Goal: Task Accomplishment & Management: Use online tool/utility

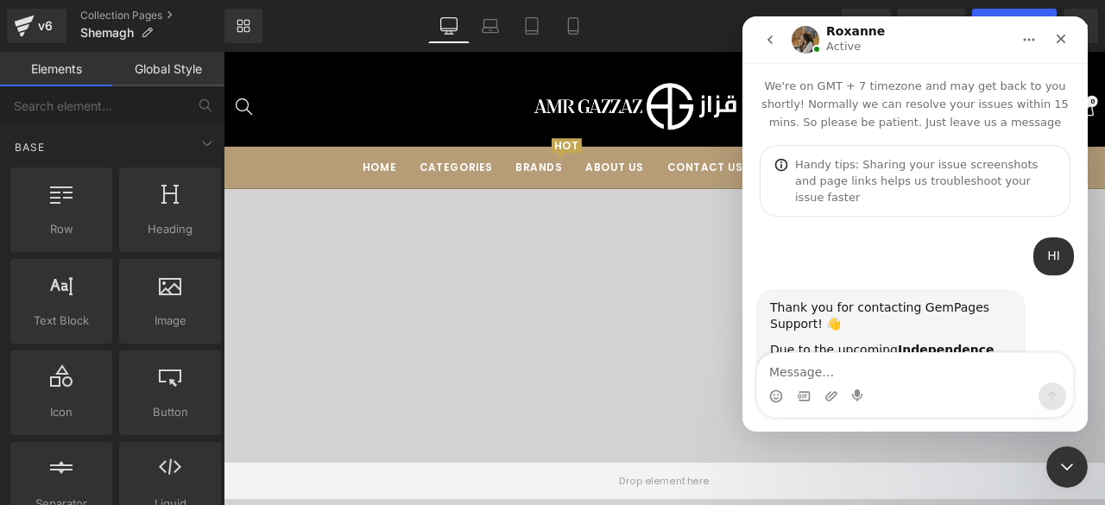
scroll to position [2, 0]
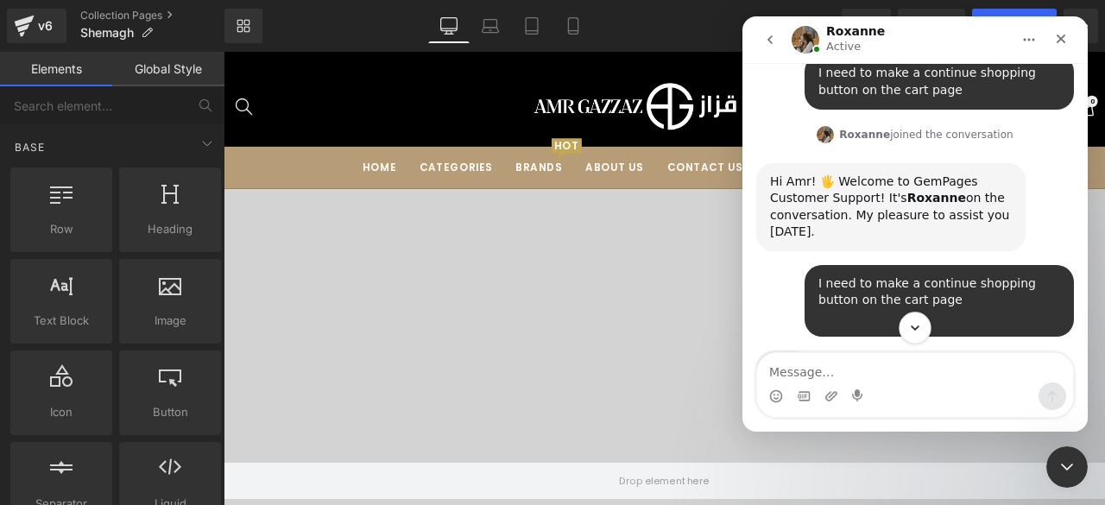
click at [907, 329] on icon "Scroll to bottom" at bounding box center [915, 328] width 16 height 16
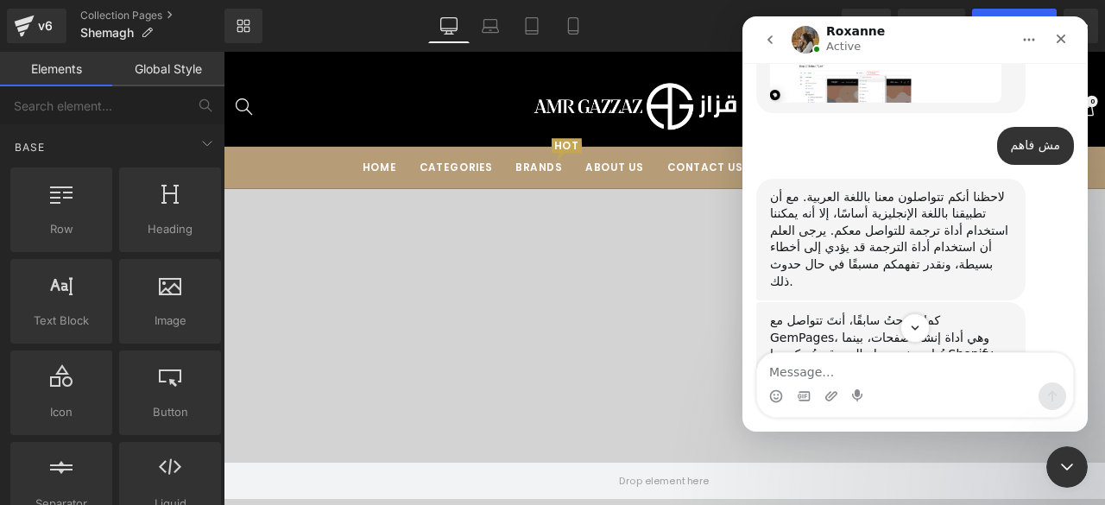
scroll to position [3156, 0]
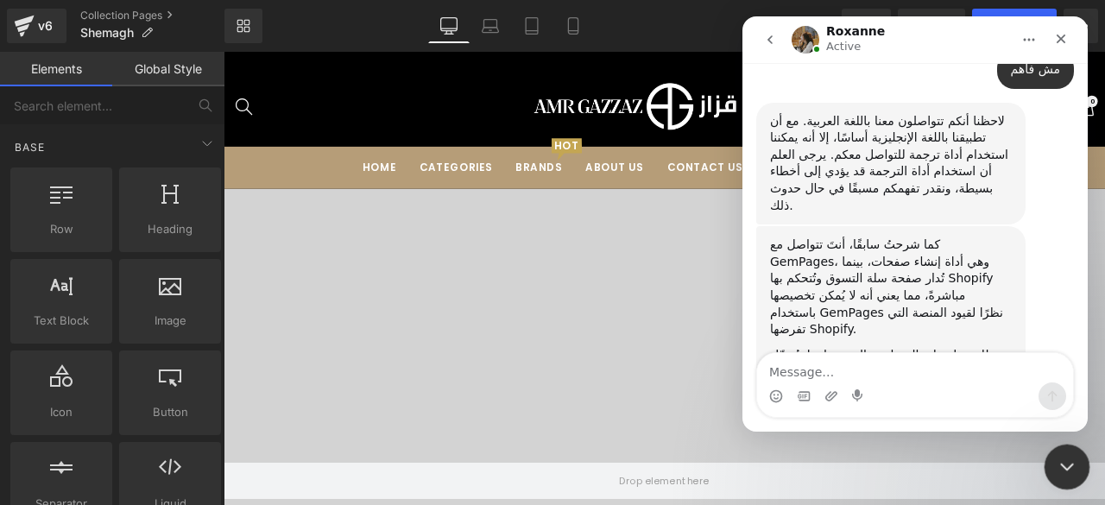
drag, startPoint x: 1060, startPoint y: 450, endPoint x: 1525, endPoint y: 770, distance: 564.8
click at [1059, 446] on div "Close Intercom Messenger" at bounding box center [1064, 464] width 41 height 41
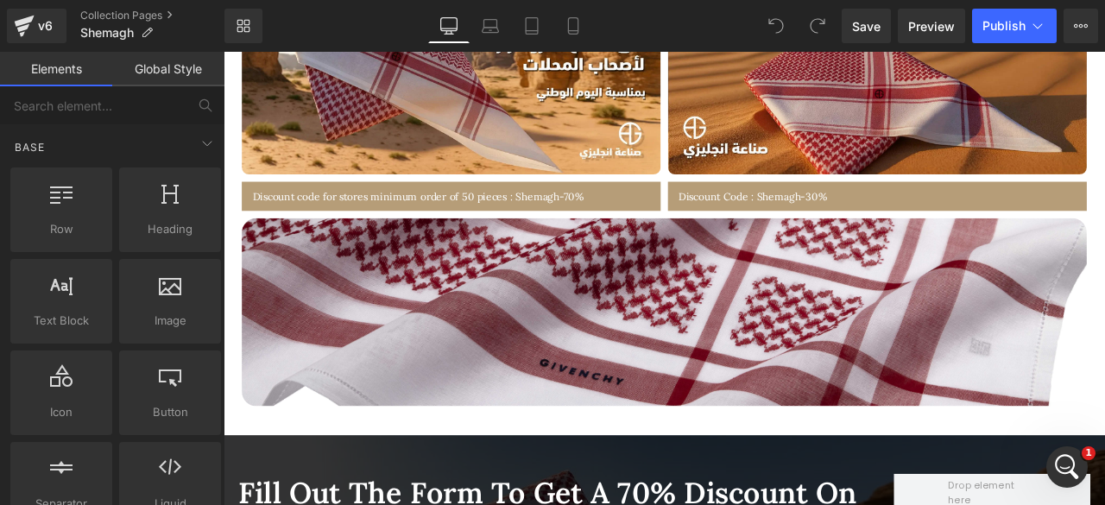
scroll to position [955, 0]
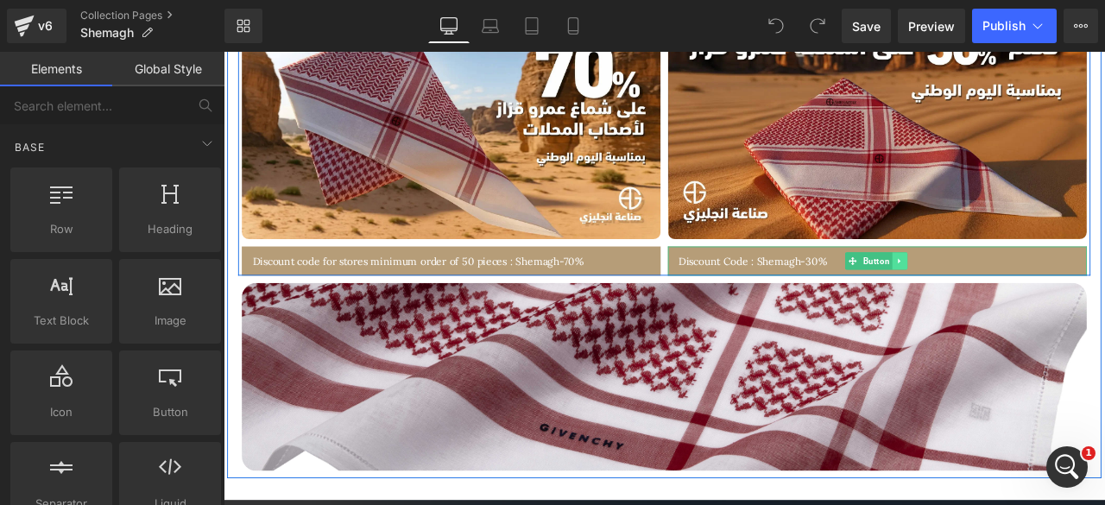
click at [1023, 298] on icon at bounding box center [1024, 299] width 3 height 6
click at [1029, 299] on icon at bounding box center [1033, 298] width 9 height 9
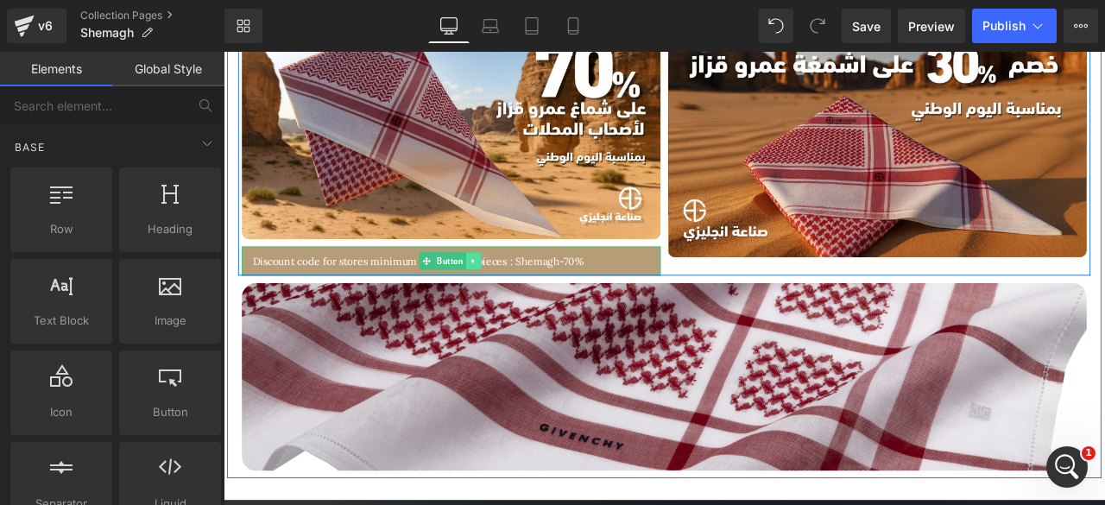
click at [518, 289] on link at bounding box center [520, 299] width 18 height 21
click at [527, 294] on icon at bounding box center [528, 298] width 9 height 9
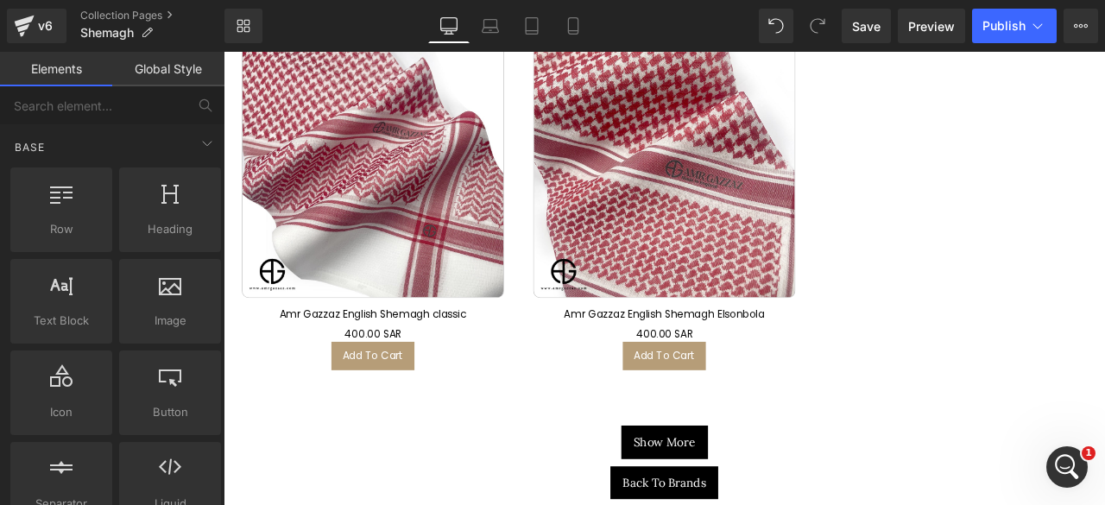
scroll to position [3720, 0]
click at [1015, 29] on span "Publish" at bounding box center [1003, 26] width 43 height 14
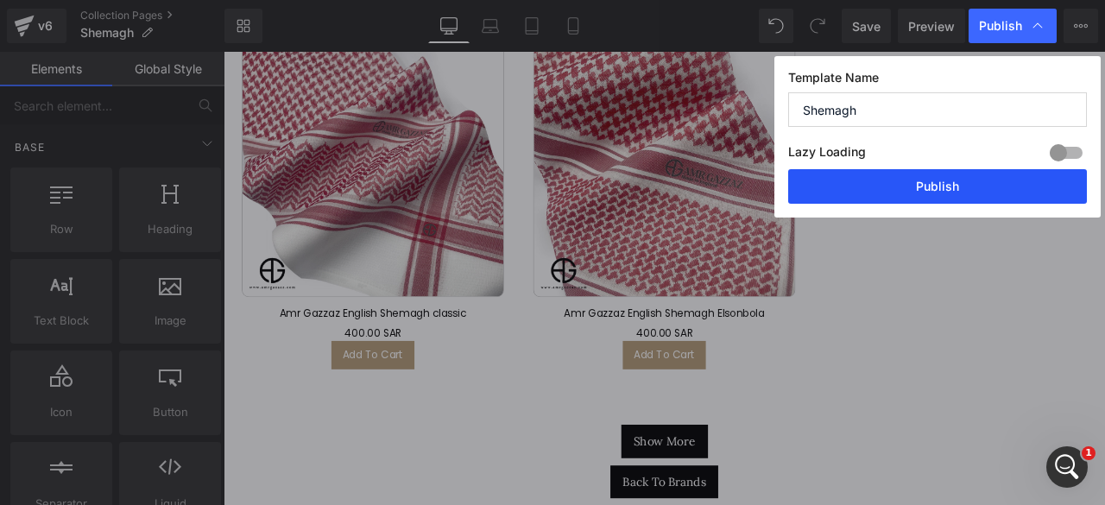
click at [931, 184] on button "Publish" at bounding box center [937, 186] width 299 height 35
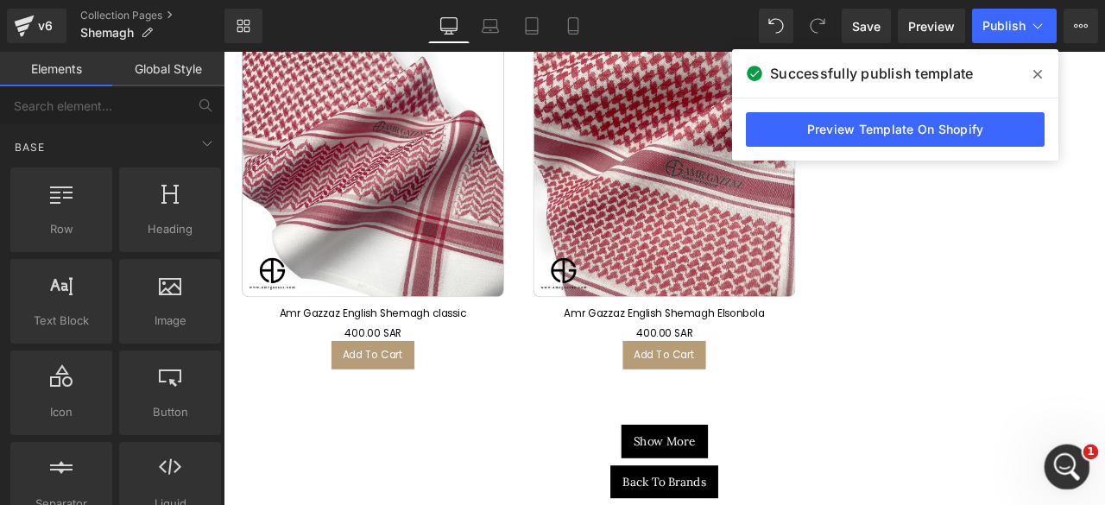
click at [1065, 460] on icon "Open Intercom Messenger" at bounding box center [1064, 465] width 12 height 14
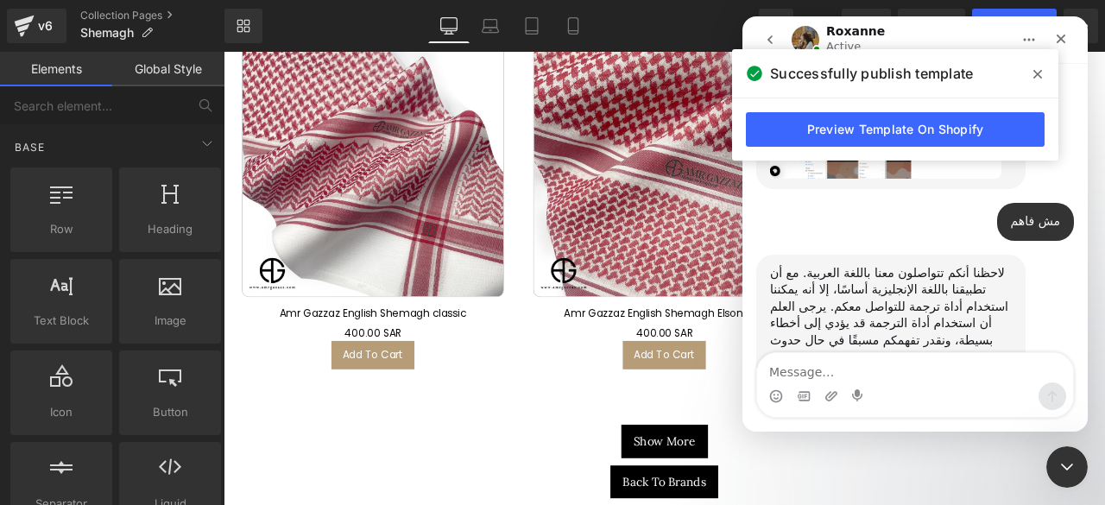
click at [1034, 72] on icon at bounding box center [1037, 74] width 9 height 9
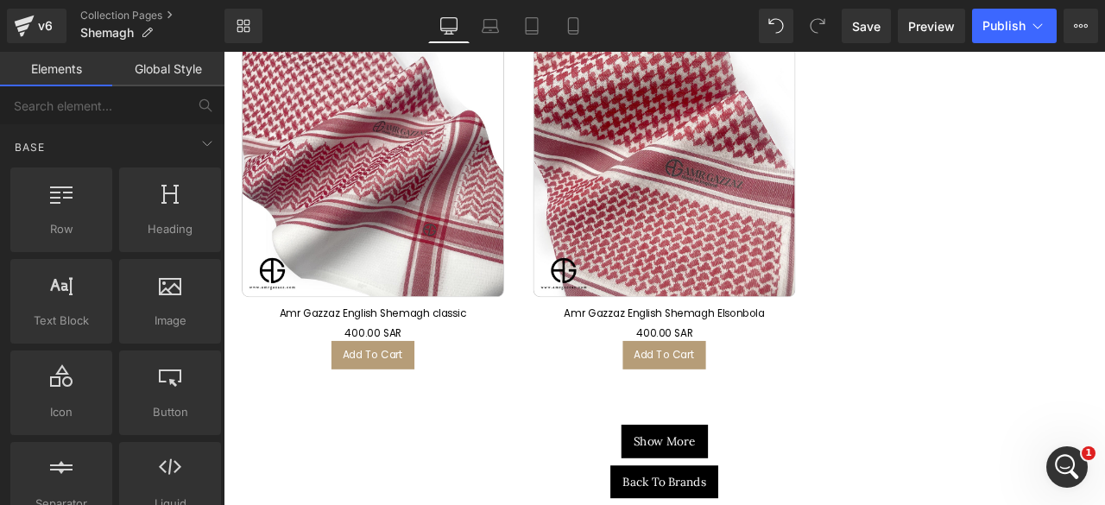
scroll to position [3156, 0]
click at [1057, 451] on div "Open Intercom Messenger" at bounding box center [1064, 464] width 57 height 57
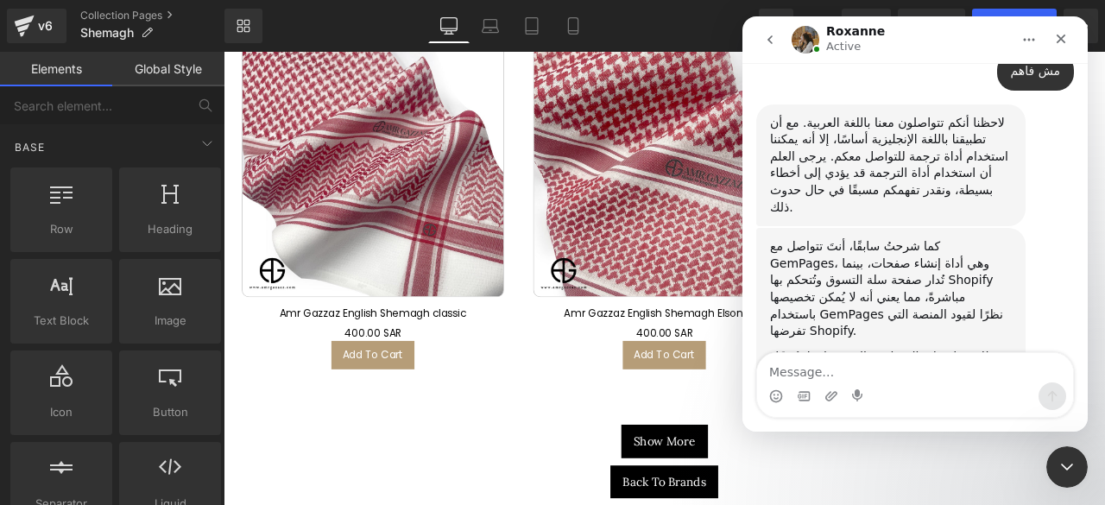
click at [850, 366] on link "[URL][DOMAIN_NAME]" at bounding box center [888, 381] width 237 height 31
